Goal: Information Seeking & Learning: Learn about a topic

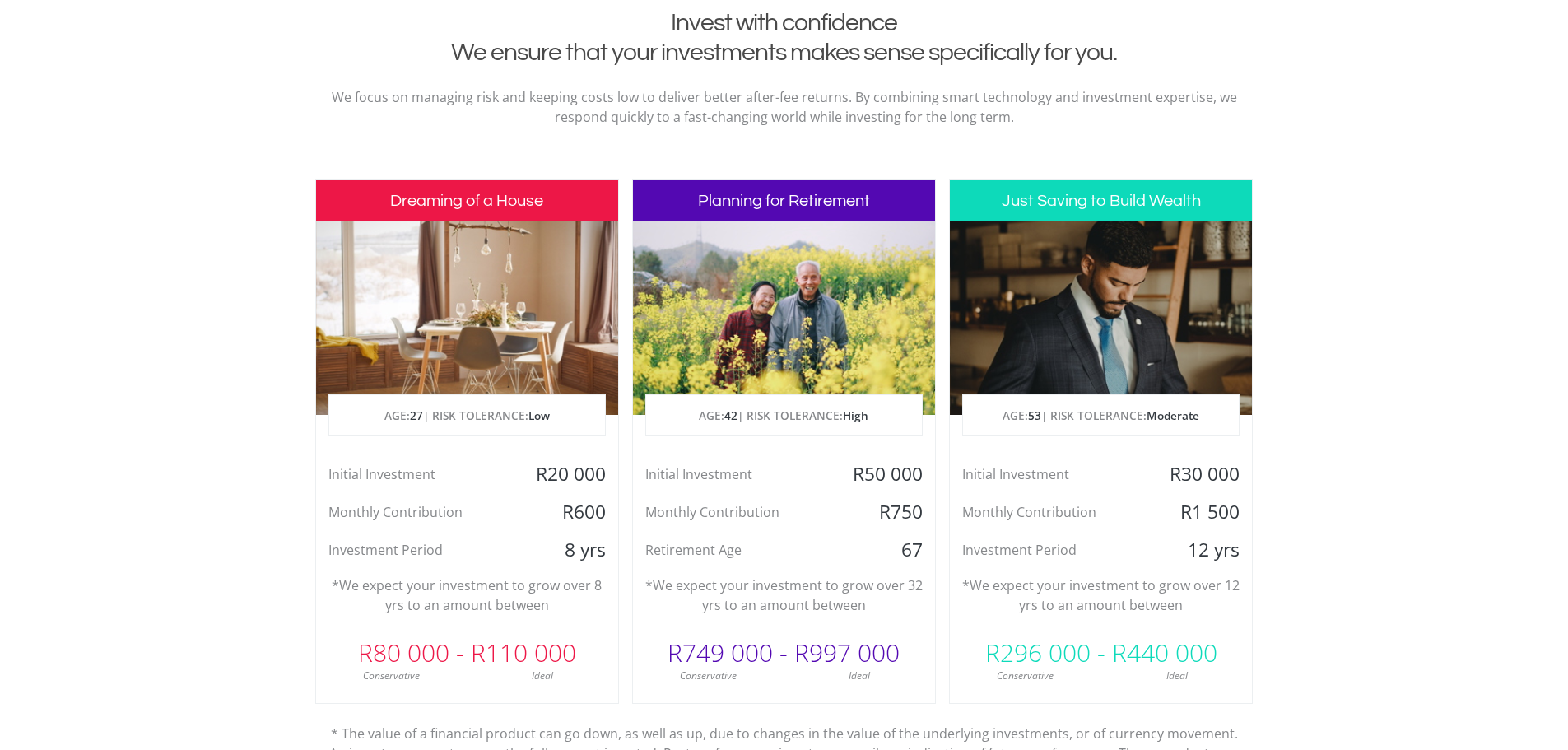
scroll to position [741, 0]
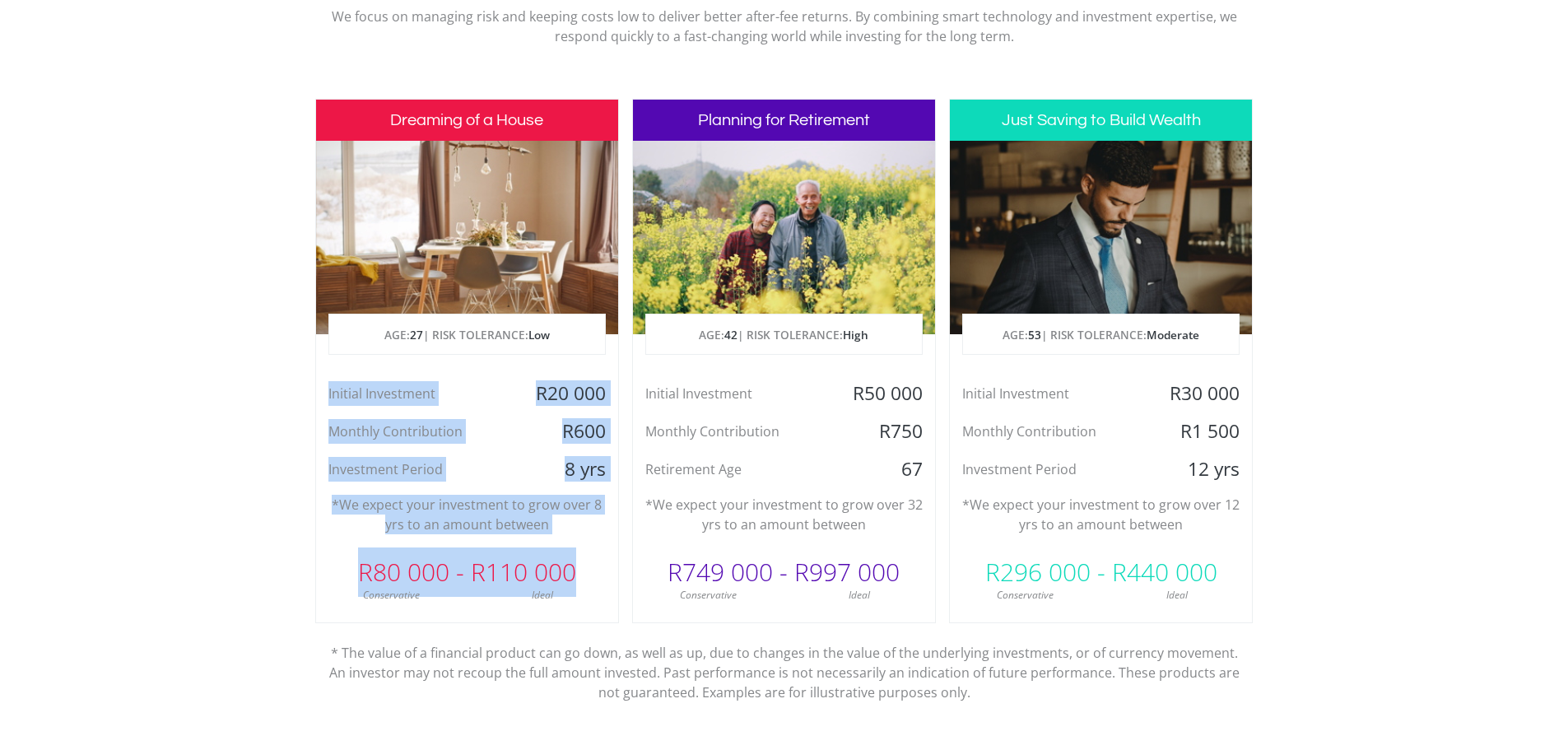
drag, startPoint x: 322, startPoint y: 391, endPoint x: 614, endPoint y: 577, distance: 346.2
click at [614, 577] on div "Dreaming of a House AGE: [DEMOGRAPHIC_DATA] | RISK TOLERANCE: Low Initial Inves…" at bounding box center [467, 360] width 304 height 524
click at [189, 536] on section "Invest with confidence We ensure that your investments makes sense specifically…" at bounding box center [784, 361] width 1568 height 867
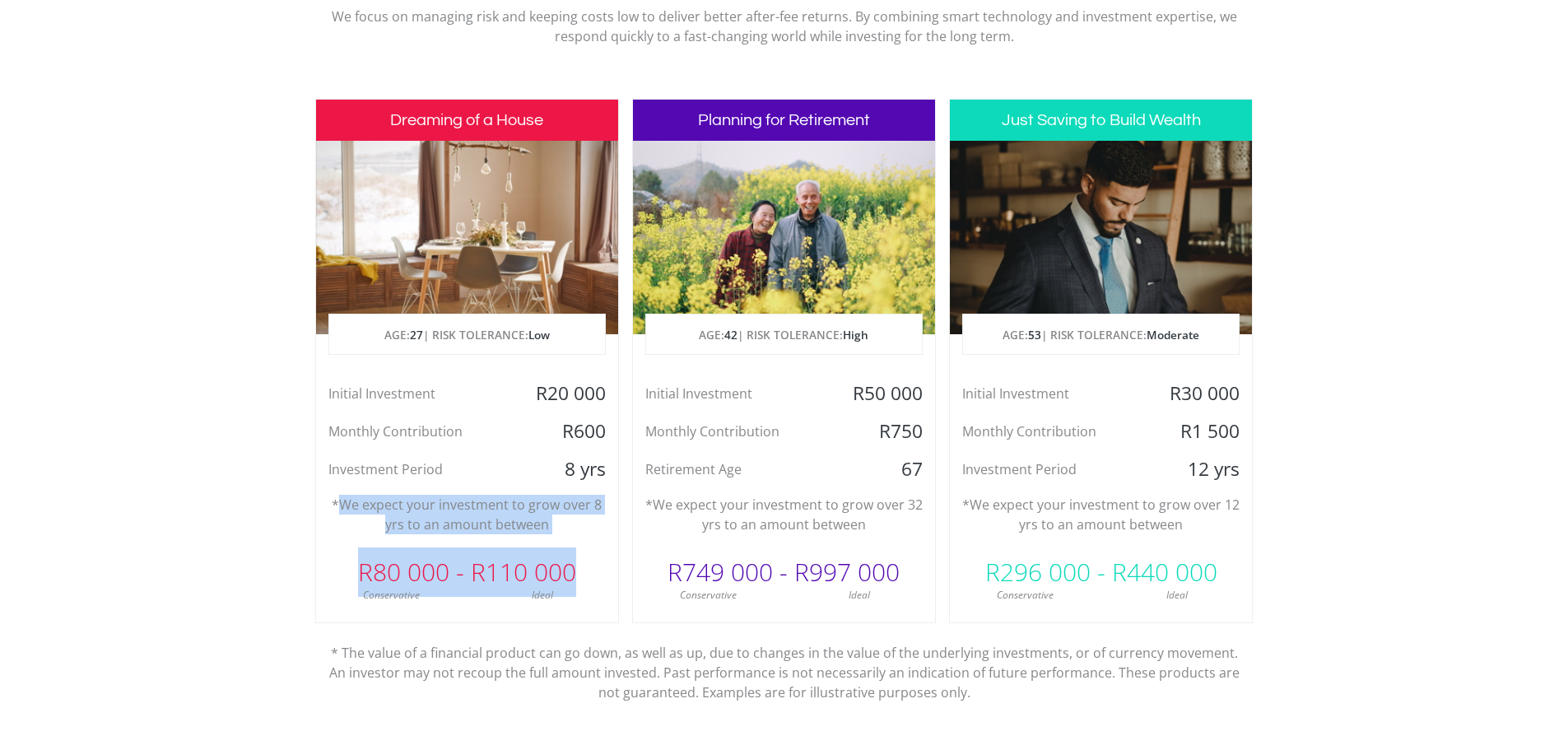
drag, startPoint x: 341, startPoint y: 506, endPoint x: 596, endPoint y: 576, distance: 264.4
click at [596, 576] on div "Dreaming of a House AGE: [DEMOGRAPHIC_DATA] | RISK TOLERANCE: Low Initial Inves…" at bounding box center [467, 360] width 304 height 524
click at [89, 568] on section "Invest with confidence We ensure that your investments makes sense specifically…" at bounding box center [784, 361] width 1568 height 867
click at [518, 506] on p "*We expect your investment to grow over 8 yrs to an amount between" at bounding box center [467, 514] width 277 height 39
click at [482, 519] on p "*We expect your investment to grow over 8 yrs to an amount between" at bounding box center [467, 514] width 277 height 39
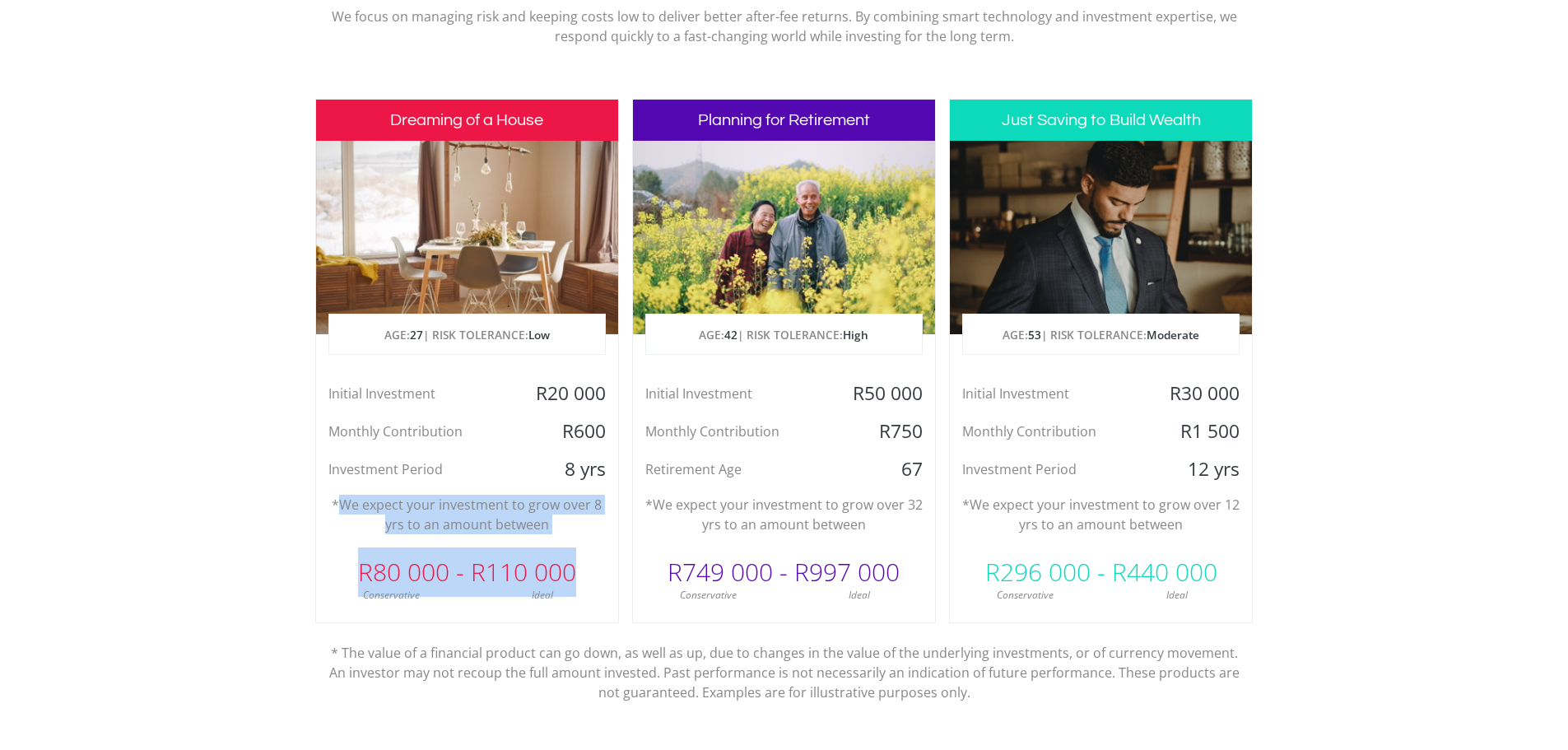
drag, startPoint x: 341, startPoint y: 505, endPoint x: 579, endPoint y: 582, distance: 250.1
click at [577, 582] on div "Dreaming of a House AGE: [DEMOGRAPHIC_DATA] | RISK TOLERANCE: Low Initial Inves…" at bounding box center [467, 360] width 304 height 524
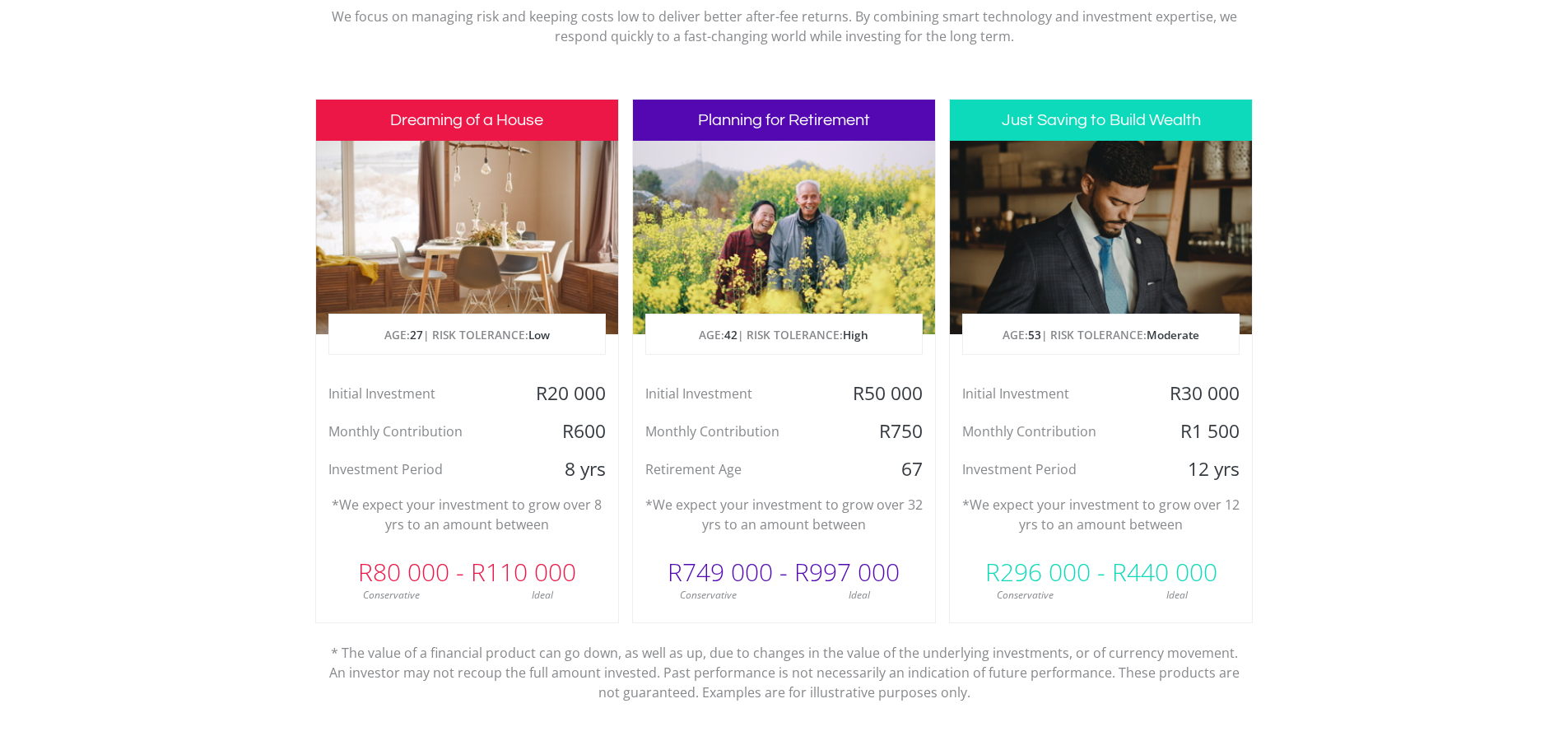
click at [815, 449] on div "Initial Investment R50 000 Monthly Contribution R750 Retirement Age [DEMOGRAPHI…" at bounding box center [784, 431] width 302 height 100
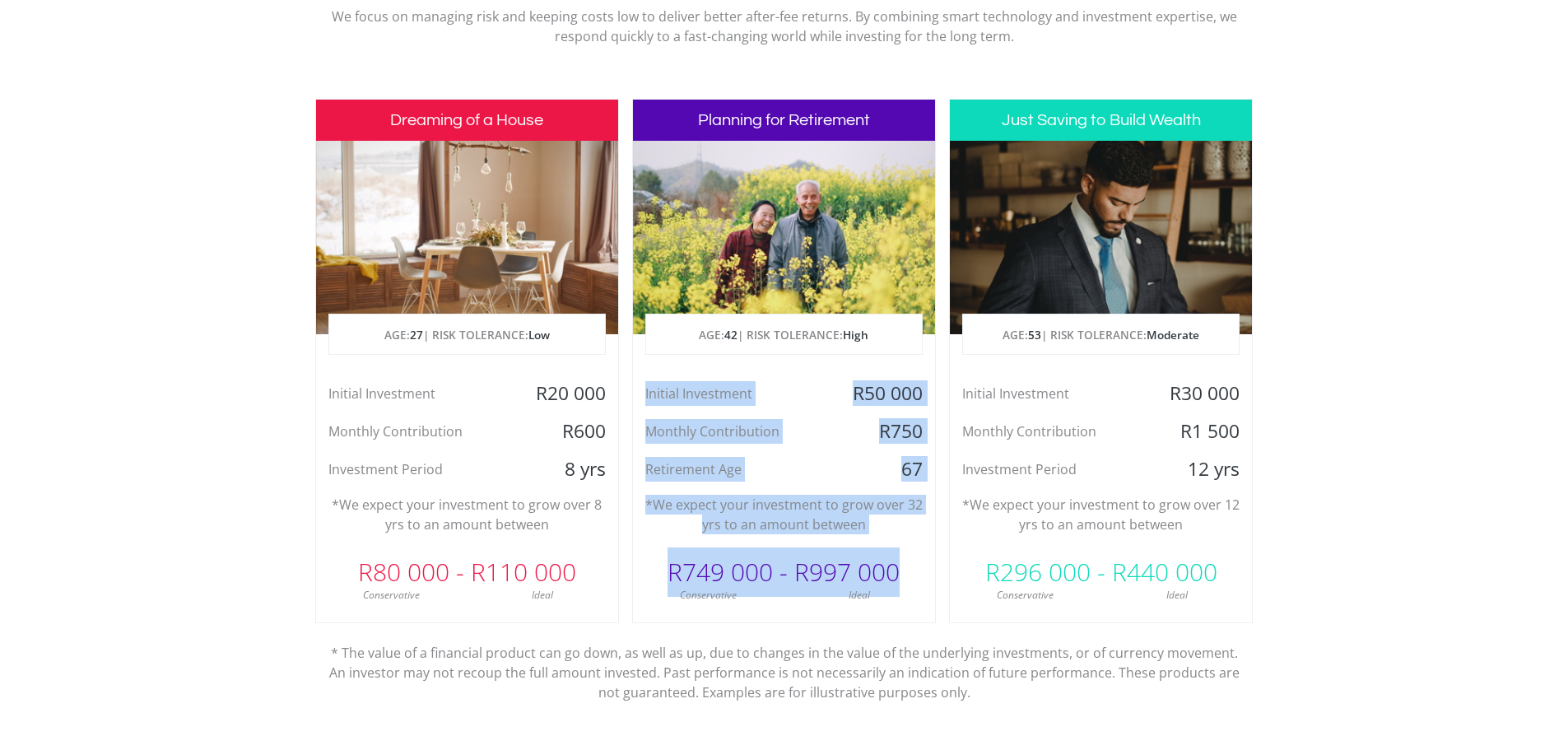
drag, startPoint x: 647, startPoint y: 390, endPoint x: 908, endPoint y: 576, distance: 320.5
click at [908, 576] on div "Planning for Retirement AGE: [DEMOGRAPHIC_DATA] | RISK TOLERANCE: High Initial …" at bounding box center [784, 360] width 304 height 524
click at [796, 439] on div "Monthly Contribution" at bounding box center [733, 431] width 202 height 25
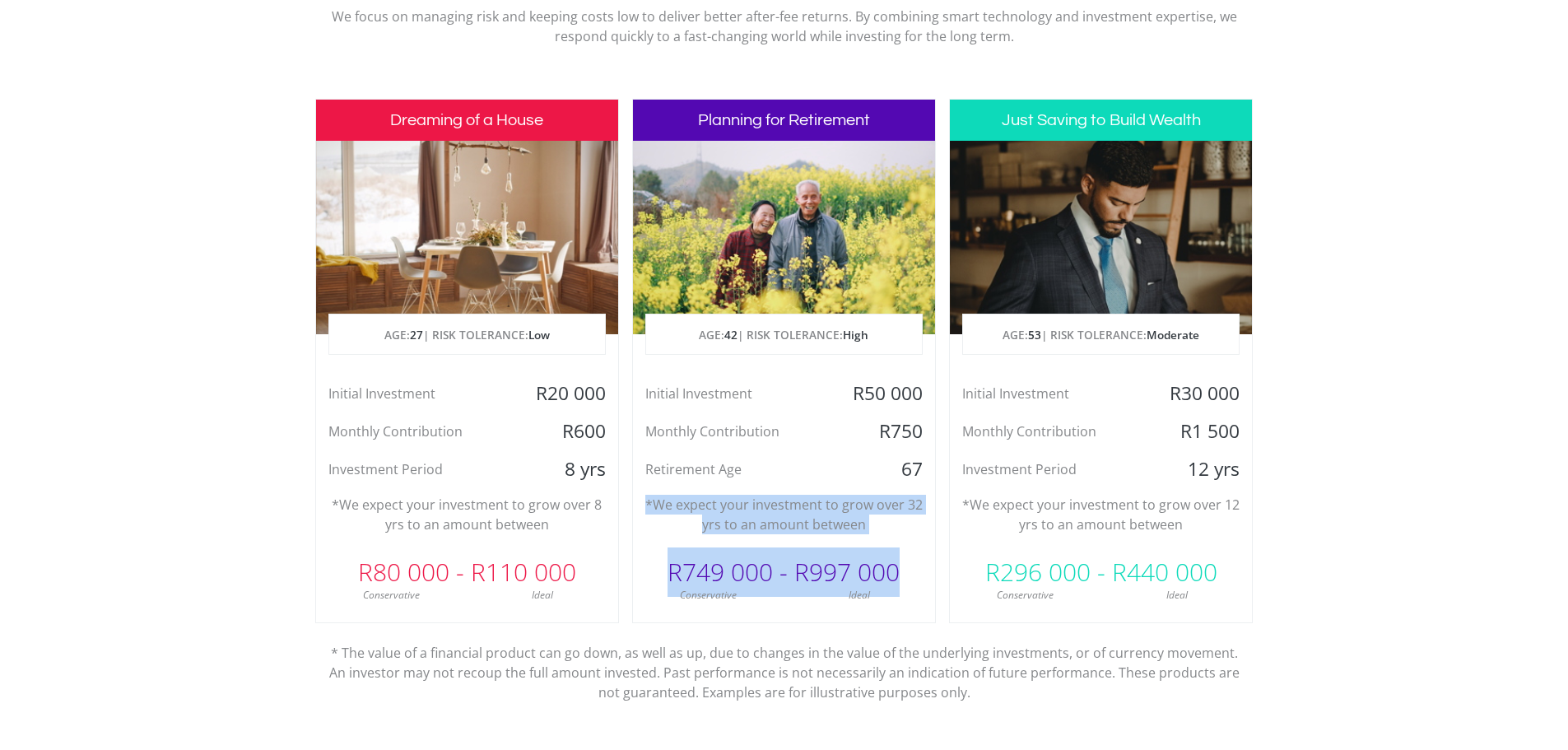
drag, startPoint x: 650, startPoint y: 507, endPoint x: 926, endPoint y: 578, distance: 285.0
click at [926, 578] on div "Planning for Retirement AGE: [DEMOGRAPHIC_DATA] | RISK TOLERANCE: High Initial …" at bounding box center [784, 360] width 304 height 524
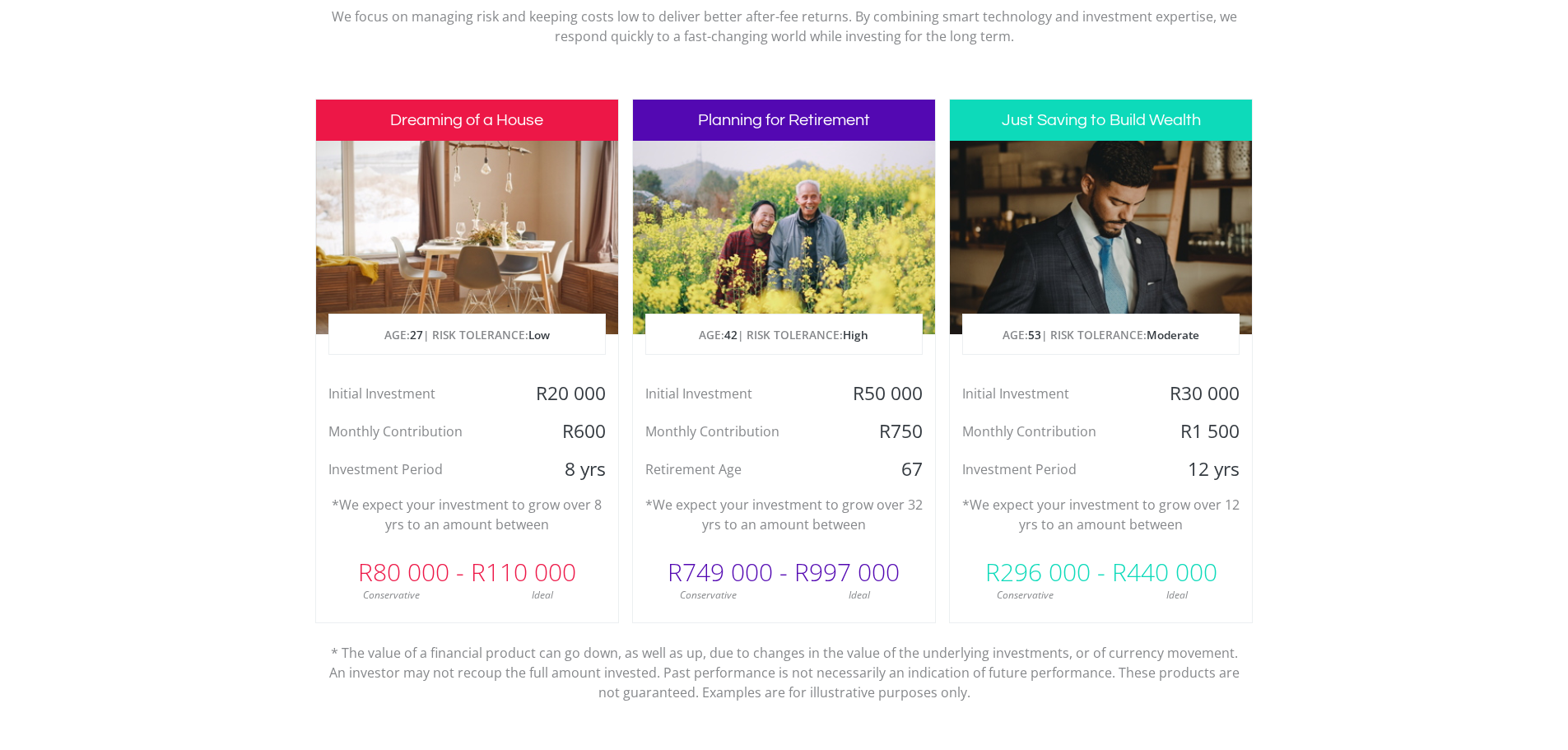
click at [848, 472] on div "67" at bounding box center [884, 469] width 100 height 25
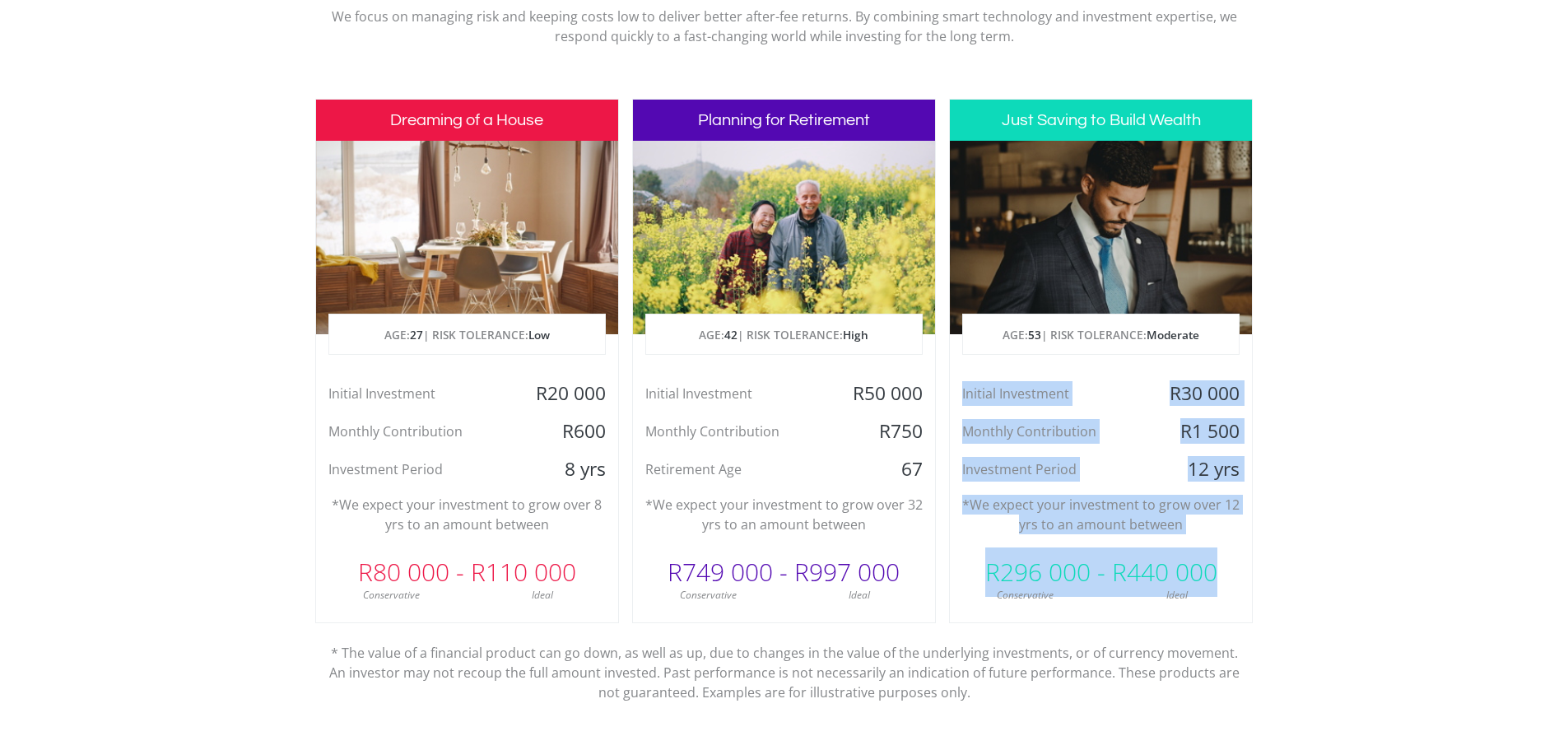
drag, startPoint x: 961, startPoint y: 396, endPoint x: 1240, endPoint y: 578, distance: 333.1
click at [1240, 578] on div "Just Saving to Build Wealth AGE: [DEMOGRAPHIC_DATA] | RISK TOLERANCE: Moderate …" at bounding box center [1101, 360] width 304 height 524
click at [1150, 498] on p "*We expect your investment to grow over 12 yrs to an amount between" at bounding box center [1100, 514] width 277 height 39
drag, startPoint x: 960, startPoint y: 391, endPoint x: 1274, endPoint y: 576, distance: 364.4
click at [1274, 576] on section "Invest with confidence We ensure that your investments makes sense specifically…" at bounding box center [784, 361] width 1568 height 867
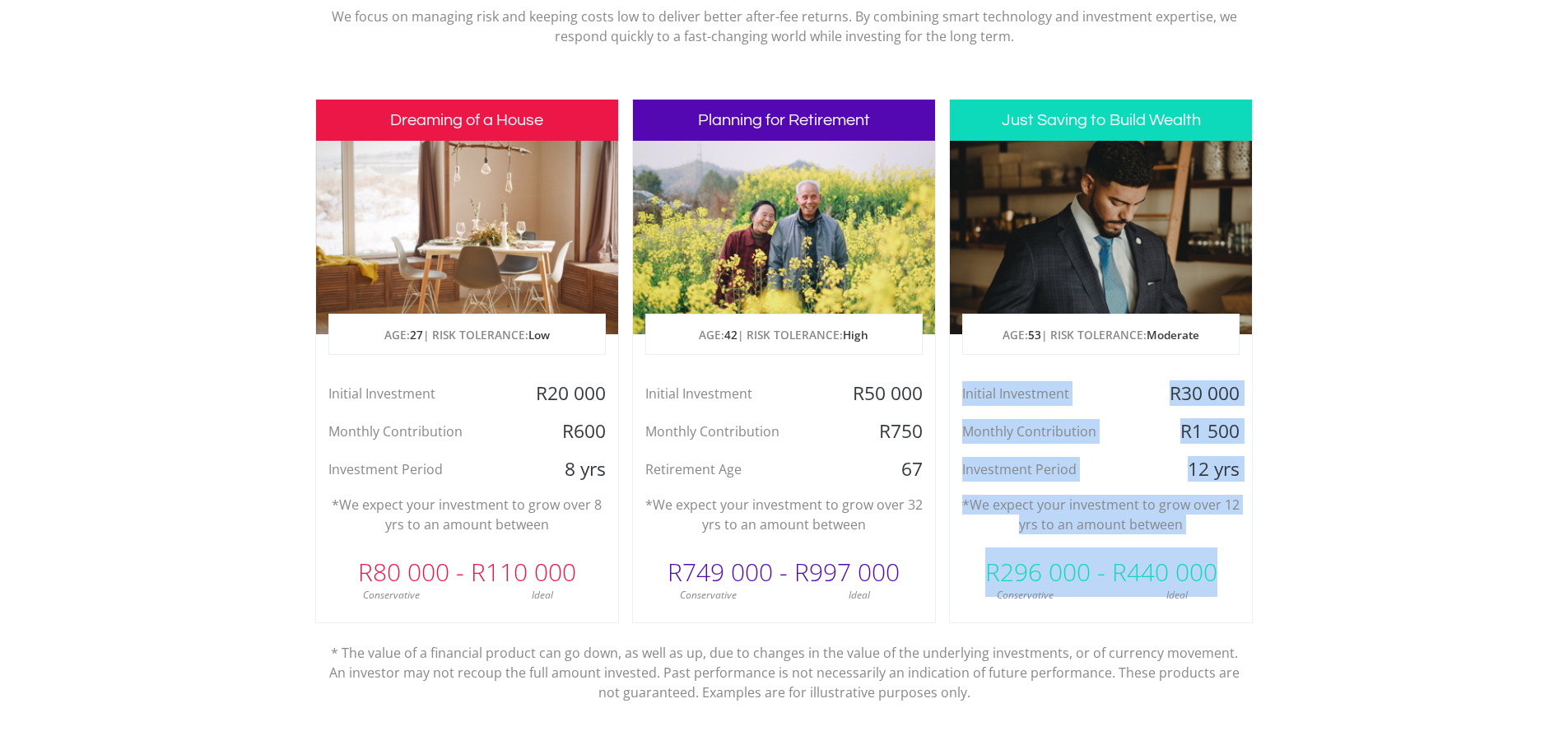
click at [1139, 476] on div "Investment Period" at bounding box center [1050, 469] width 202 height 25
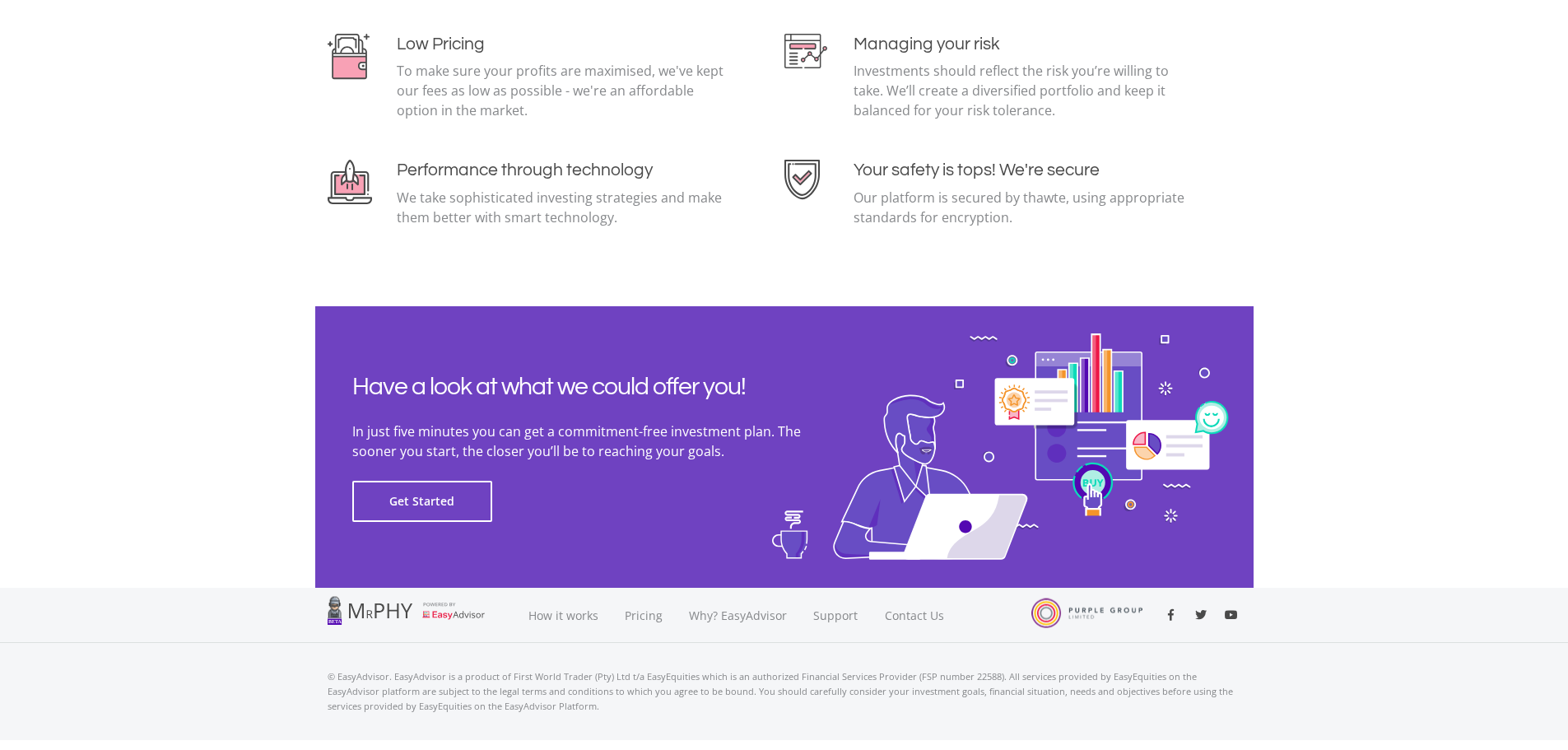
scroll to position [3578, 0]
